Goal: Obtain resource: Download file/media

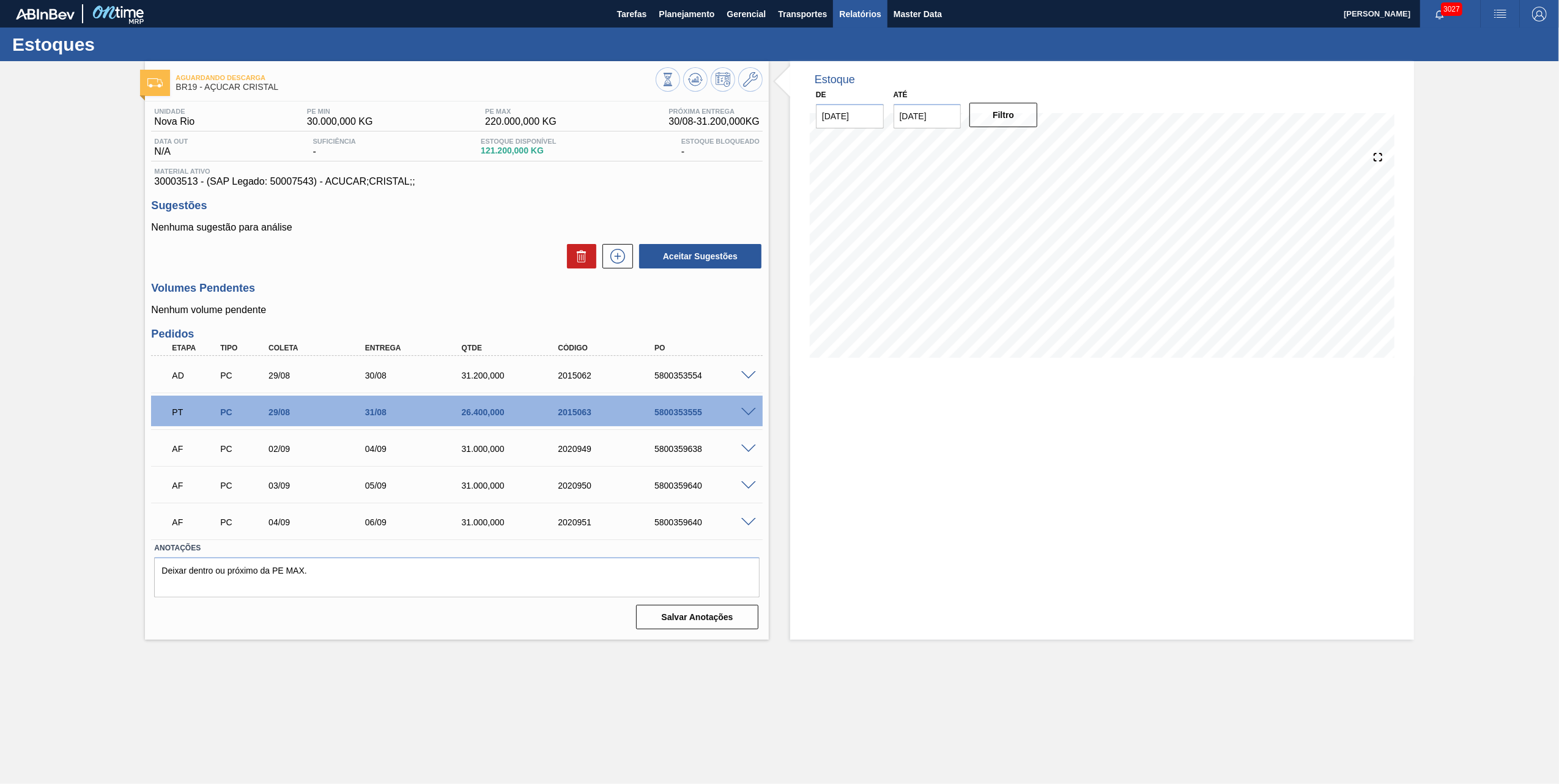
click at [882, 1] on button "Relatórios" at bounding box center [860, 13] width 53 height 27
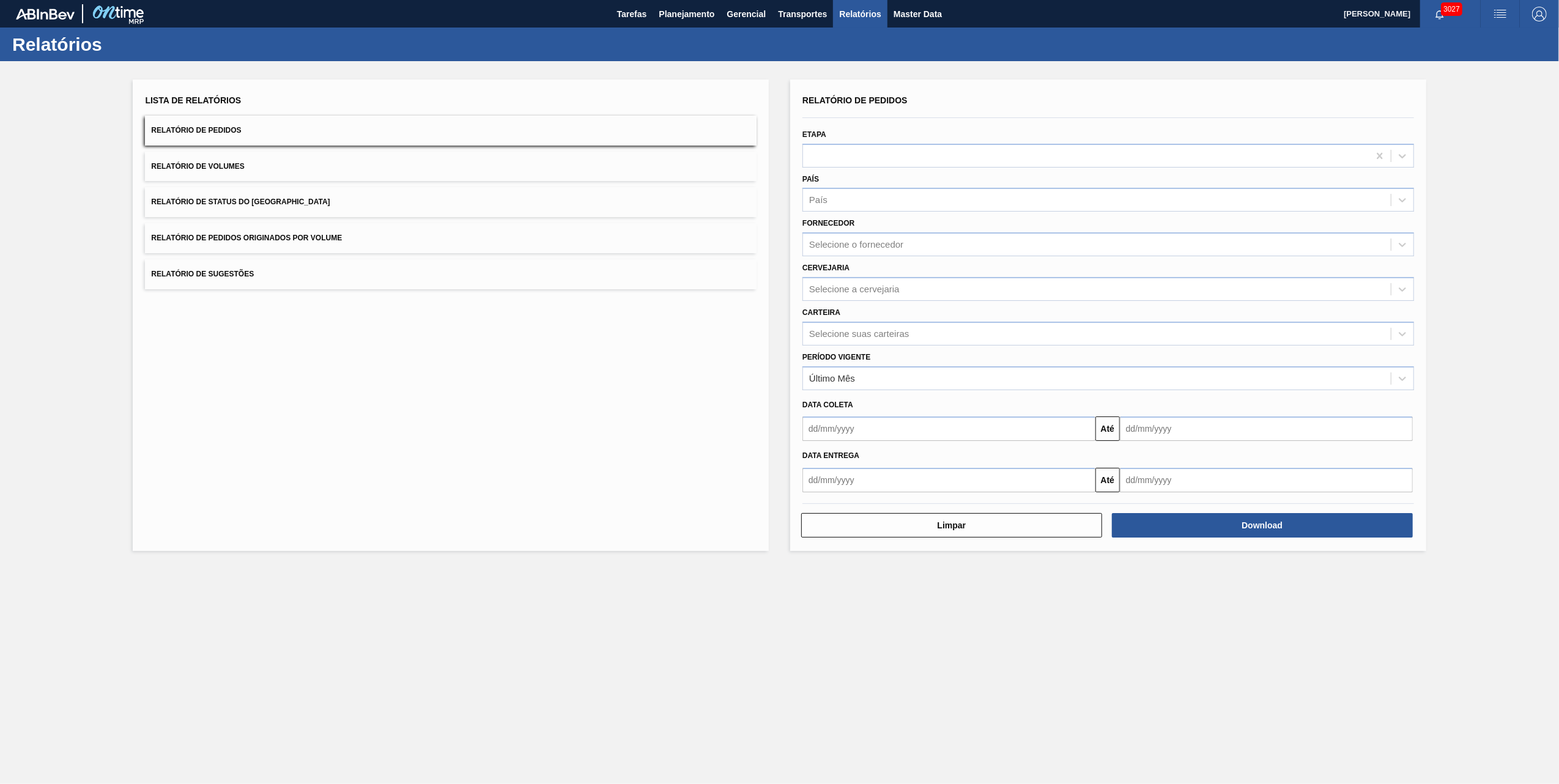
click at [296, 232] on button "Relatório de Pedidos Originados por Volume" at bounding box center [450, 238] width 612 height 30
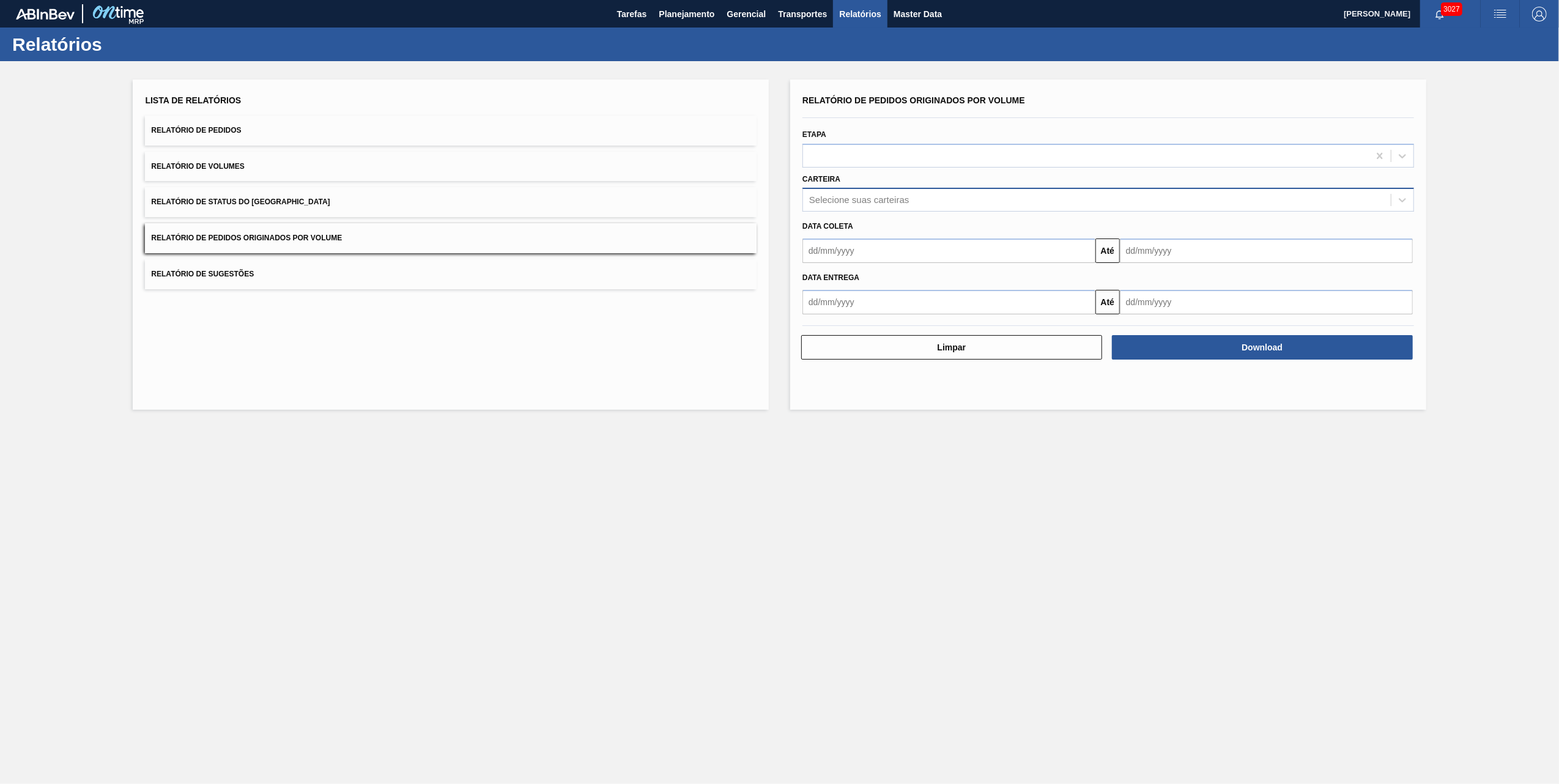
click at [903, 207] on div "Selecione suas carteiras" at bounding box center [1096, 200] width 588 height 18
type input "VIDRO"
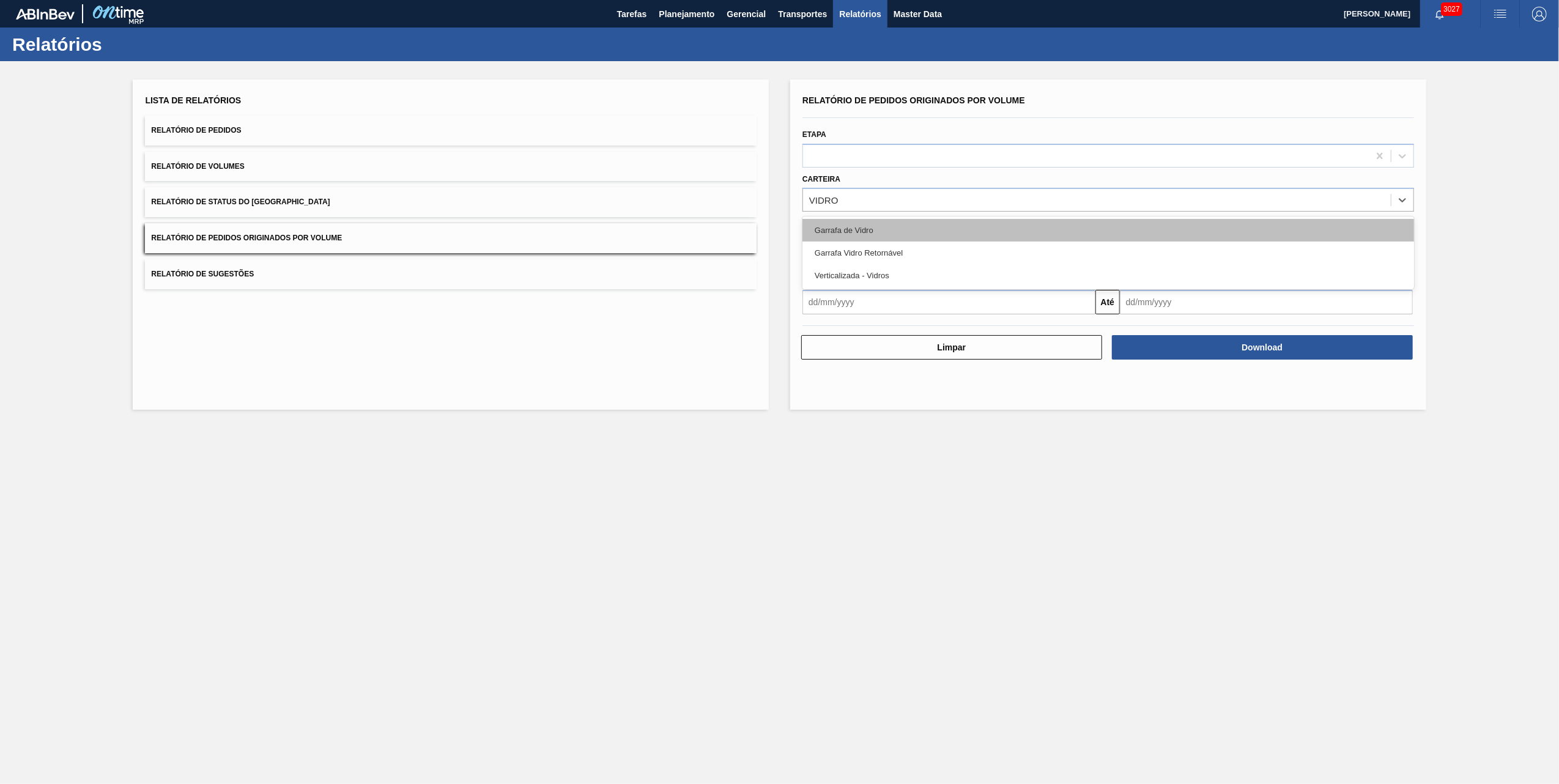
click at [882, 226] on div "Garrafa de Vidro" at bounding box center [1109, 230] width 612 height 23
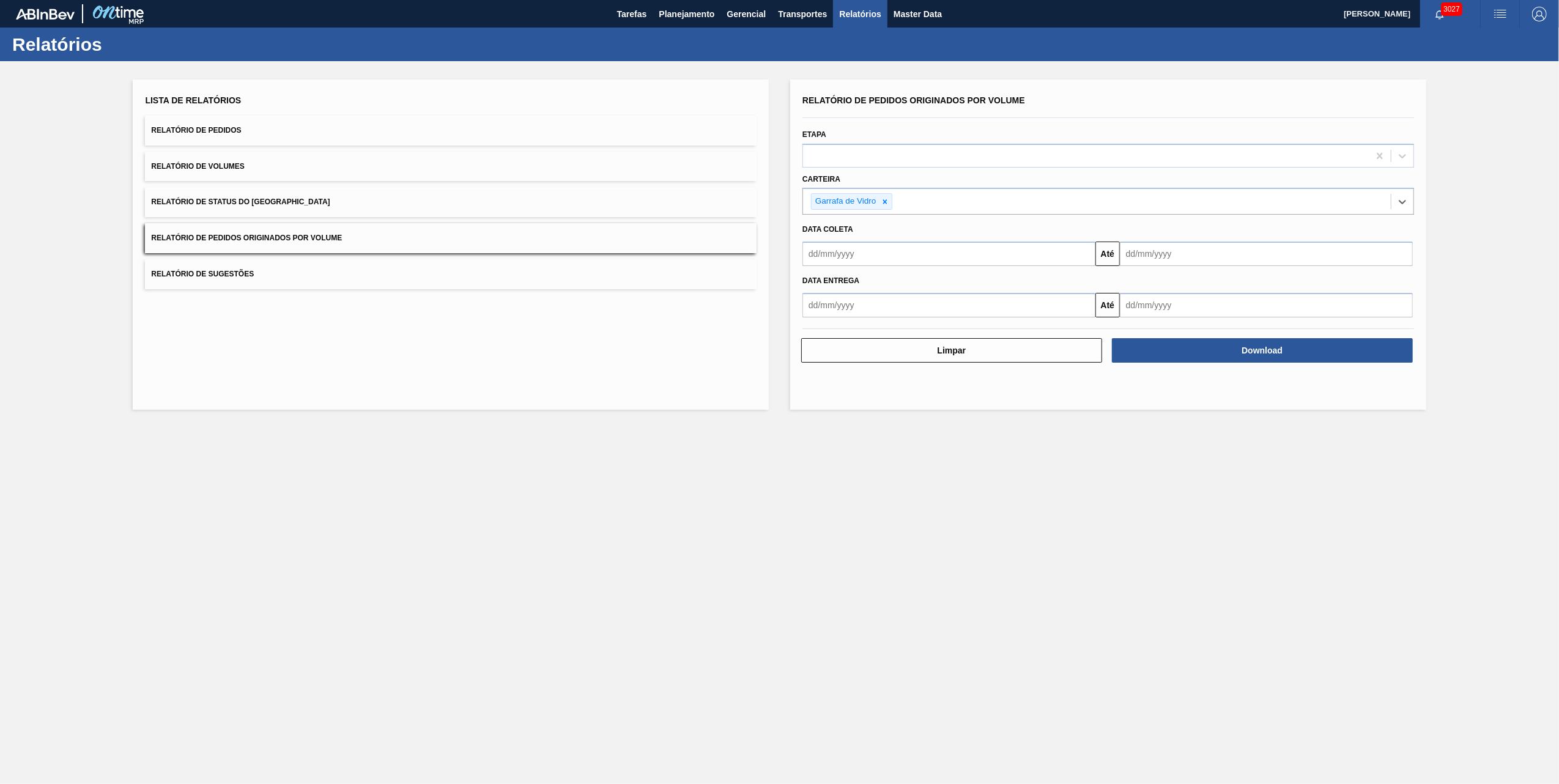
click at [915, 229] on div "Data coleta" at bounding box center [1108, 230] width 621 height 18
click at [918, 255] on input "text" at bounding box center [949, 254] width 293 height 25
type input "[DATE]"
click at [1183, 253] on input "[DATE]" at bounding box center [1266, 254] width 293 height 25
click at [1130, 424] on div "31" at bounding box center [1134, 421] width 17 height 17
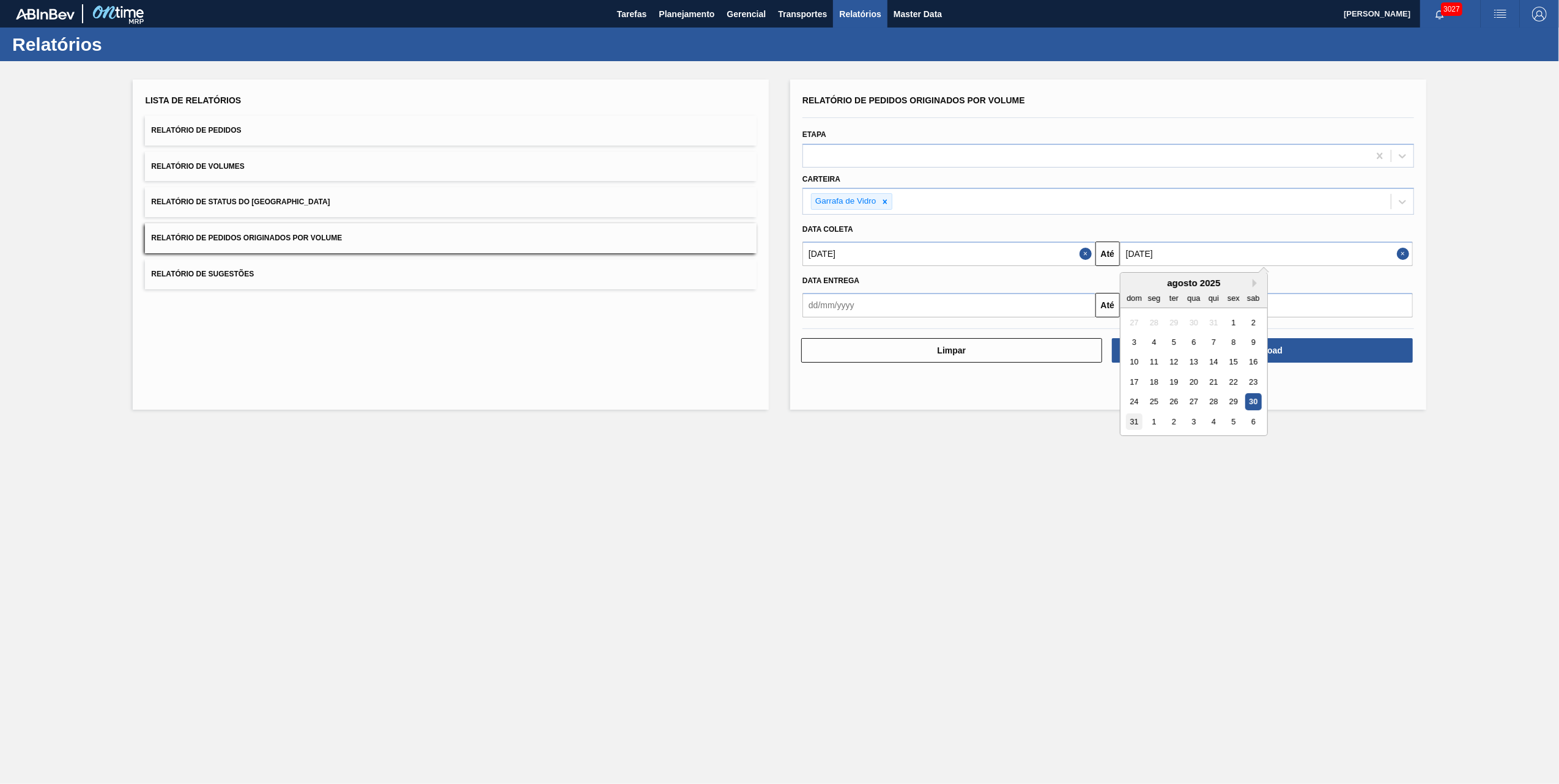
type input "[DATE]"
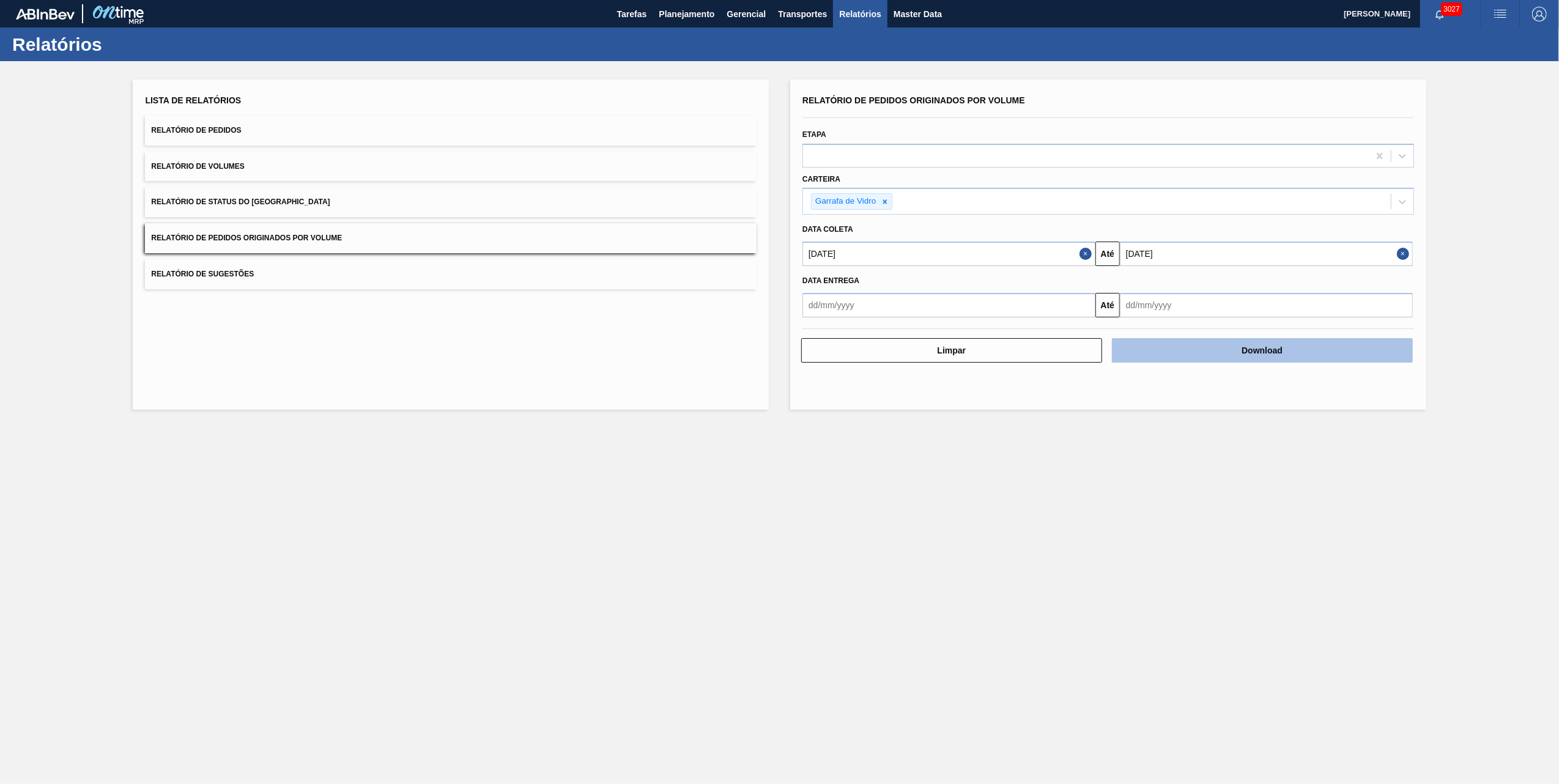
click at [1195, 348] on button "Download" at bounding box center [1262, 350] width 301 height 25
drag, startPoint x: 996, startPoint y: 491, endPoint x: 937, endPoint y: 411, distance: 99.4
click at [995, 491] on main "Tarefas Planejamento Gerencial Transportes Relatórios Master Data [PERSON_NAME]…" at bounding box center [779, 392] width 1559 height 784
click at [893, 205] on div "Garrafa de Vidro" at bounding box center [1096, 201] width 588 height 25
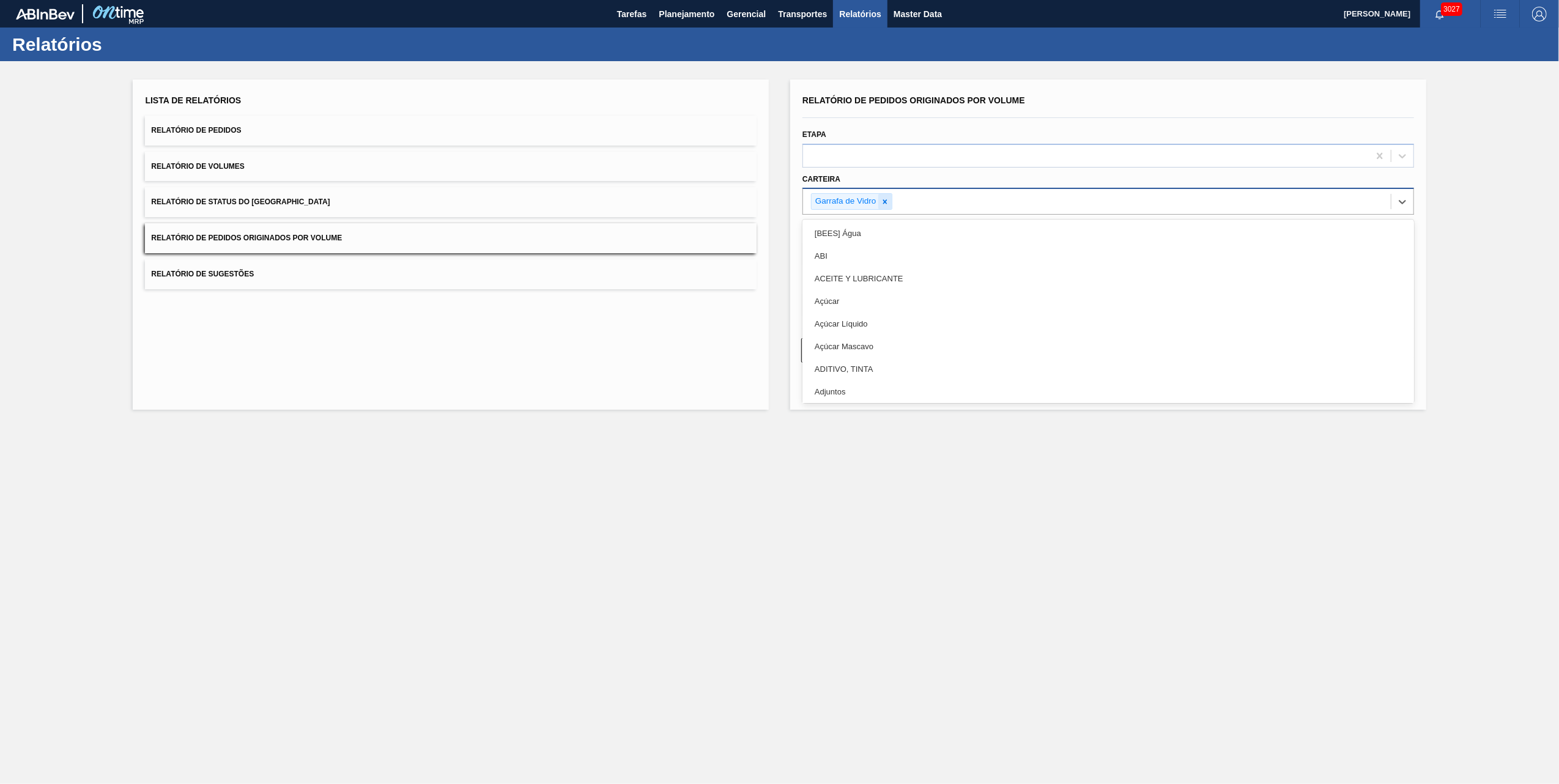
click at [888, 203] on icon at bounding box center [885, 201] width 9 height 9
click at [888, 203] on div "Selecione suas carteiras" at bounding box center [859, 201] width 100 height 11
click at [888, 201] on div "Selecione suas carteiras" at bounding box center [859, 201] width 100 height 11
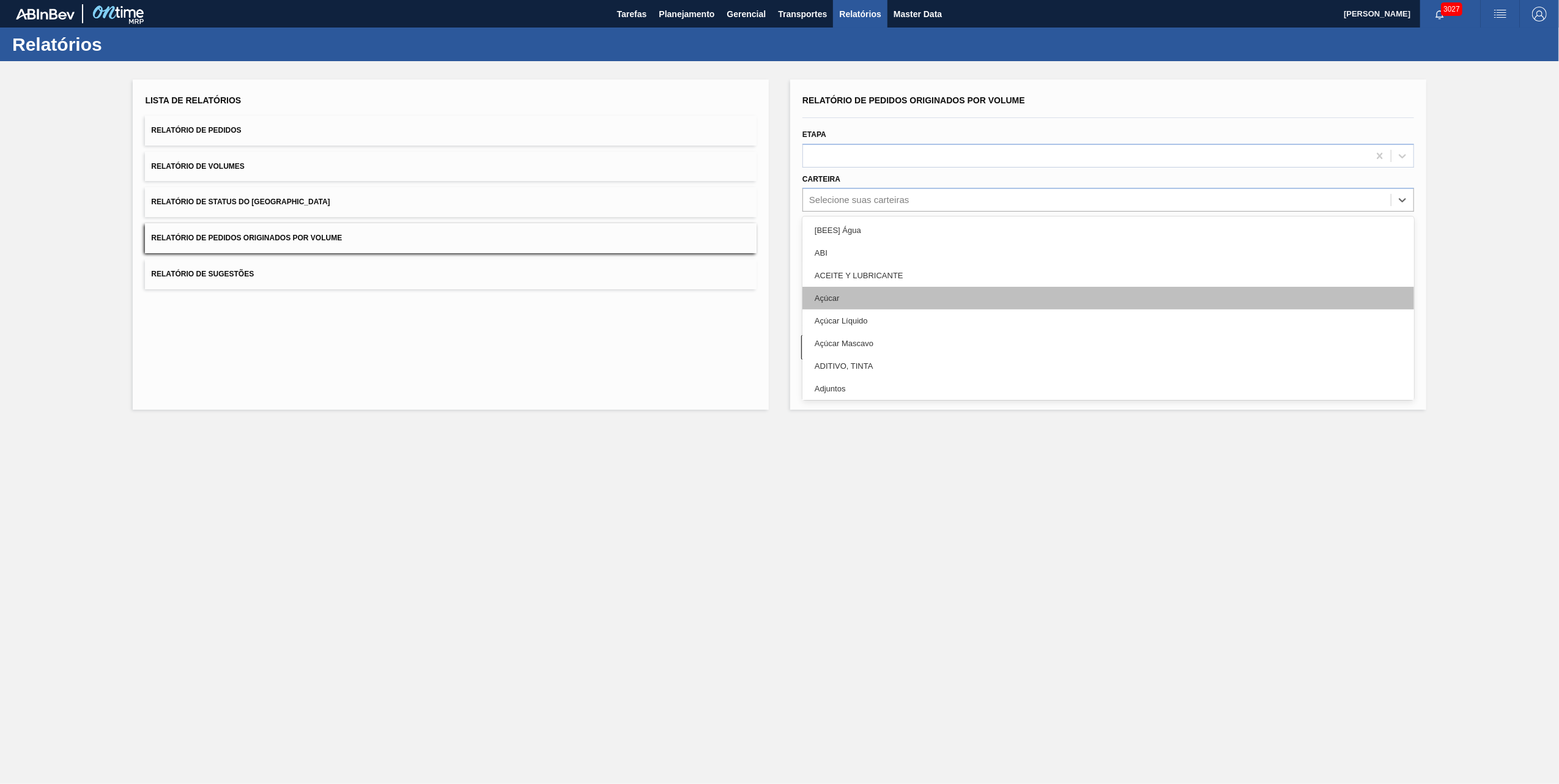
click at [820, 294] on div "Açúcar" at bounding box center [1109, 298] width 612 height 23
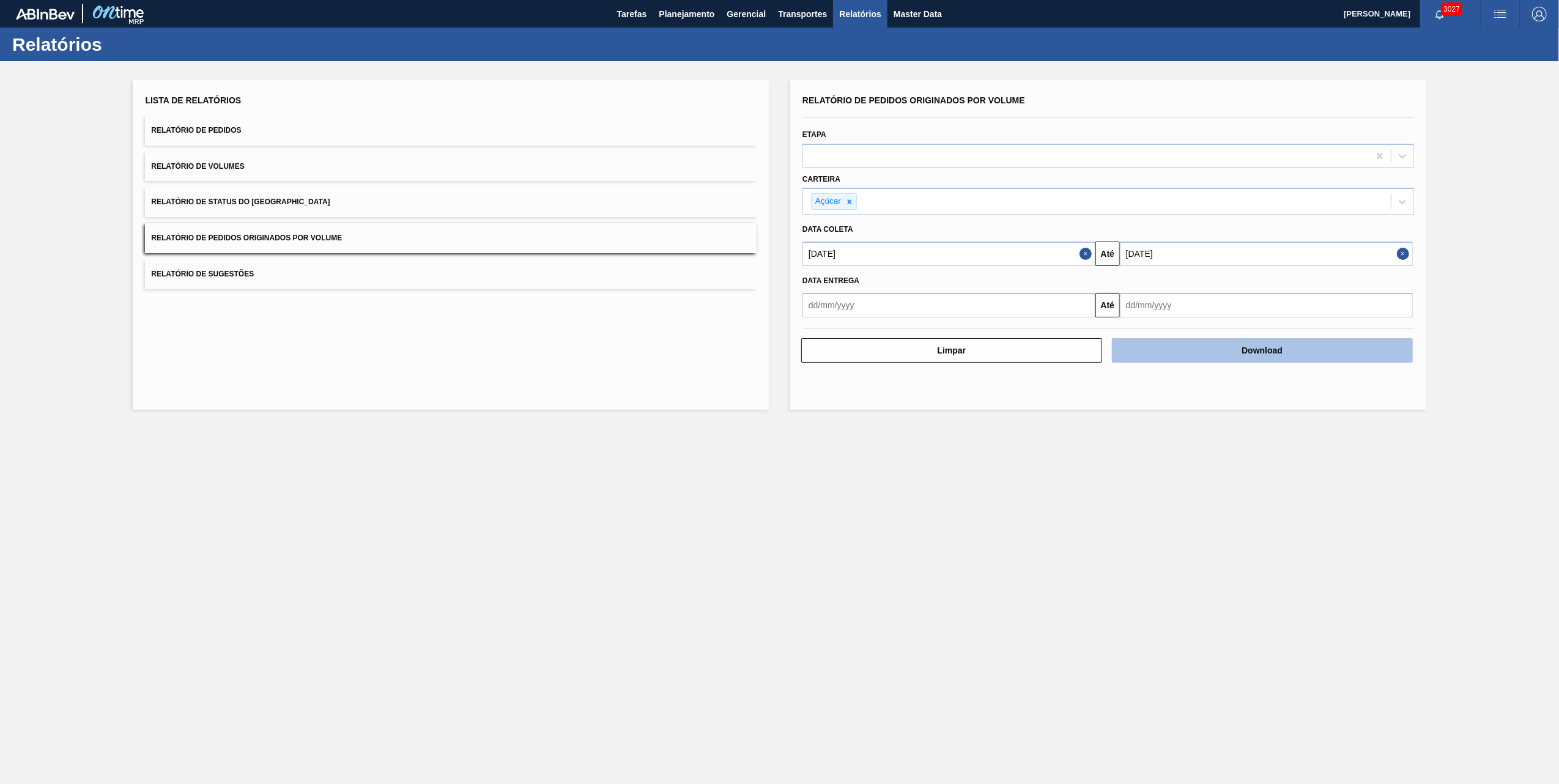
click at [1341, 345] on button "Download" at bounding box center [1262, 350] width 301 height 25
click at [1201, 341] on button "Download" at bounding box center [1262, 350] width 301 height 25
